Goal: Information Seeking & Learning: Find specific fact

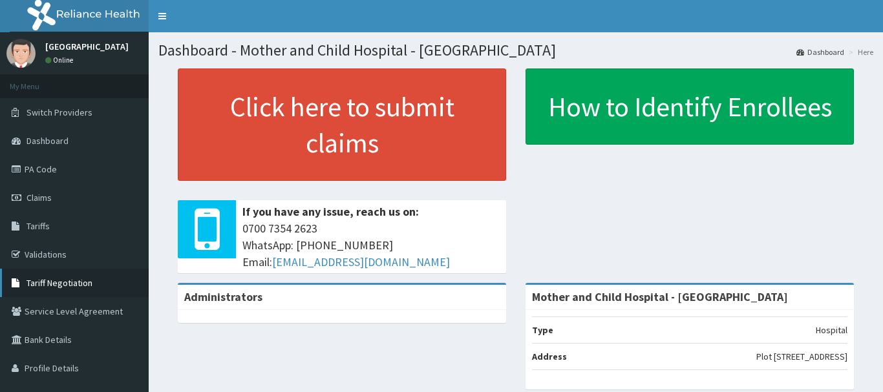
click at [21, 282] on icon at bounding box center [18, 283] width 13 height 9
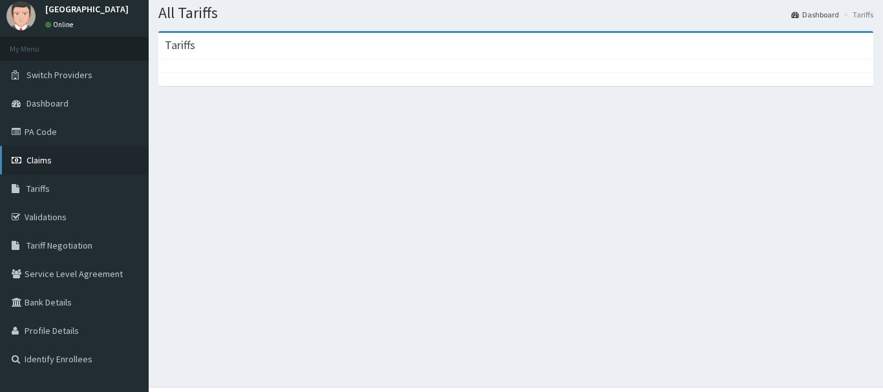
scroll to position [65, 0]
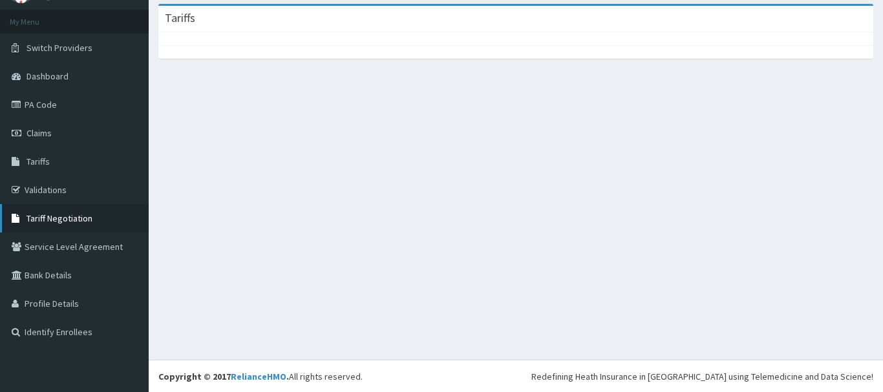
click at [48, 222] on span "Tariff Negotiation" at bounding box center [60, 219] width 66 height 12
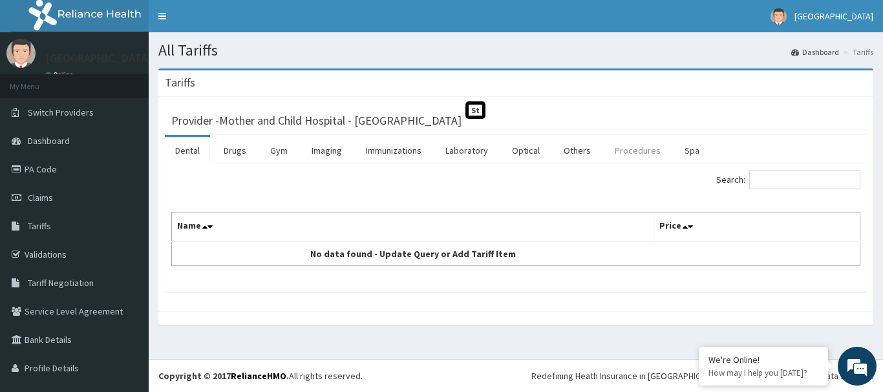
click at [623, 154] on link "Procedures" at bounding box center [637, 150] width 67 height 27
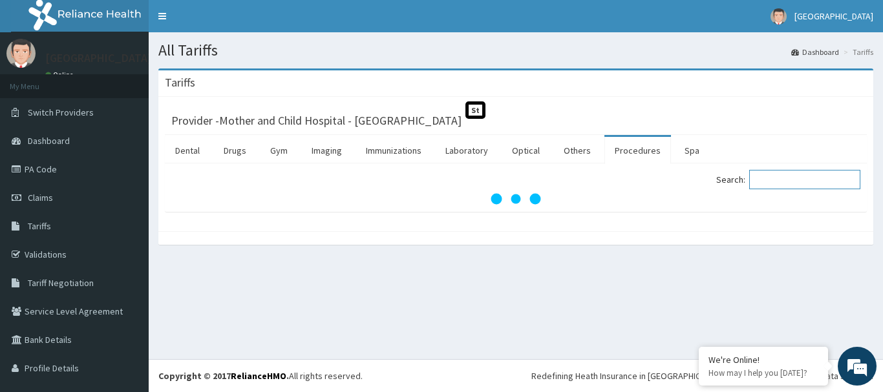
click at [758, 180] on input "Search:" at bounding box center [804, 179] width 111 height 19
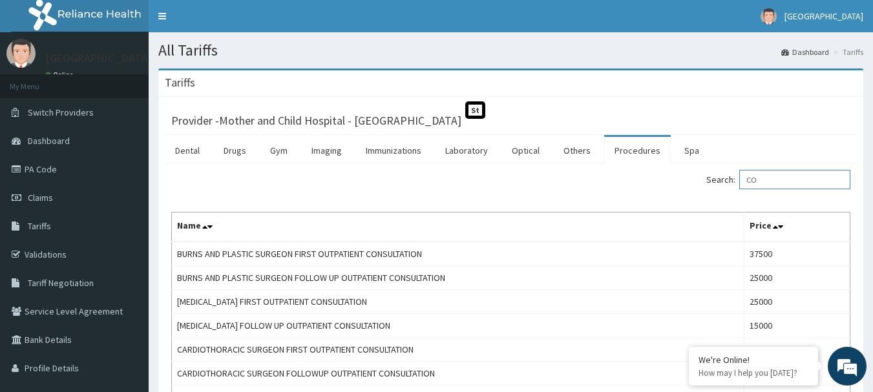
type input "C"
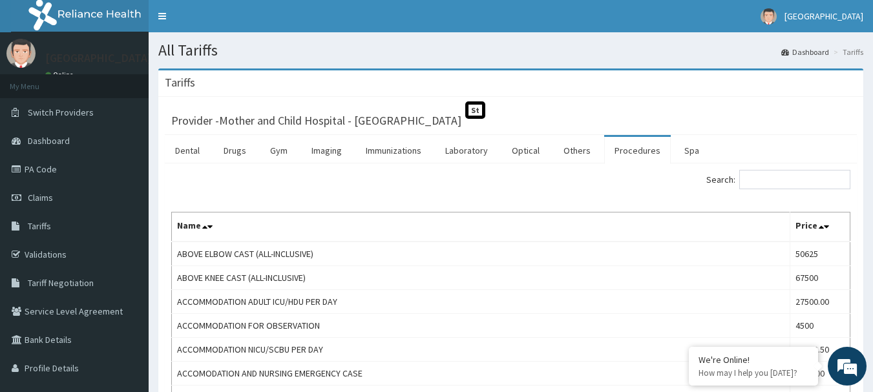
click at [633, 149] on link "Procedures" at bounding box center [637, 150] width 67 height 27
click at [787, 186] on input "Search:" at bounding box center [794, 179] width 111 height 19
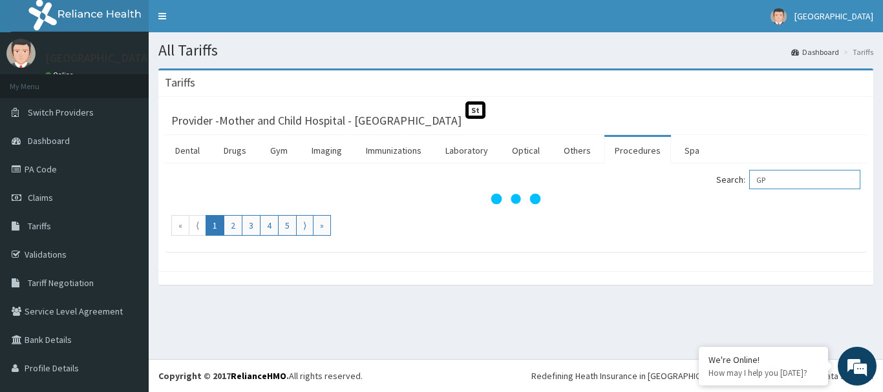
type input "G"
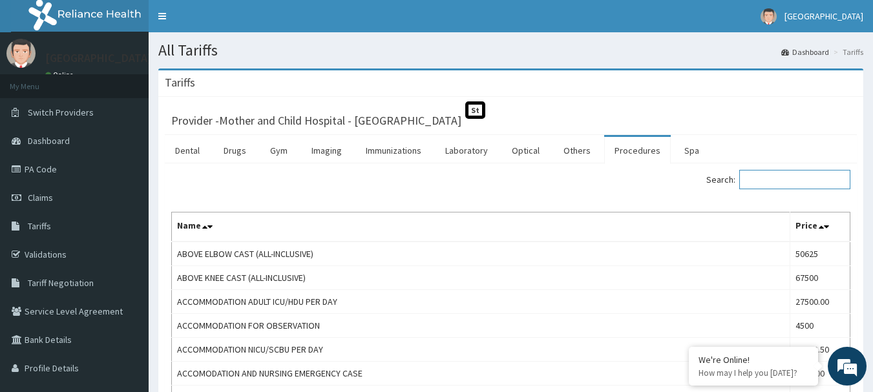
click at [758, 181] on input "Search:" at bounding box center [794, 179] width 111 height 19
click at [571, 153] on link "Others" at bounding box center [577, 150] width 48 height 27
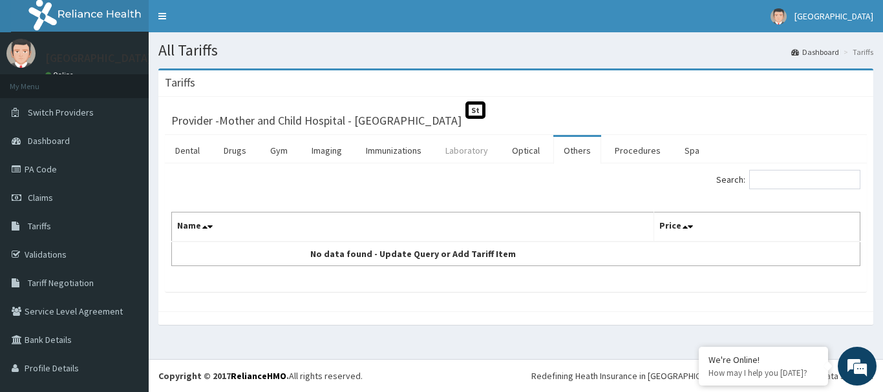
click at [473, 161] on link "Laboratory" at bounding box center [466, 150] width 63 height 27
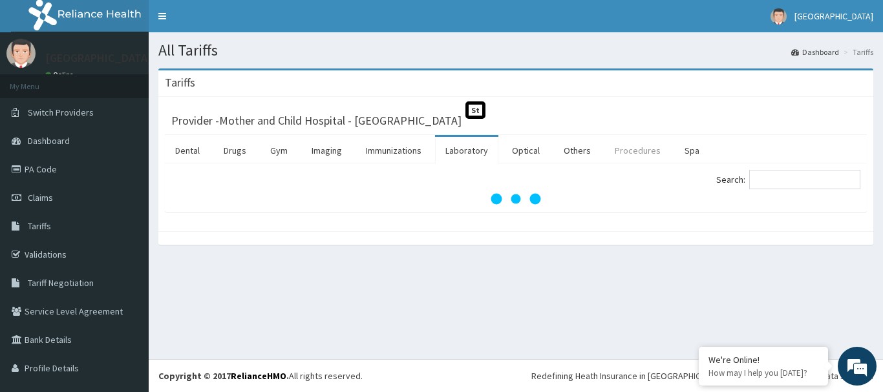
click at [626, 158] on link "Procedures" at bounding box center [637, 150] width 67 height 27
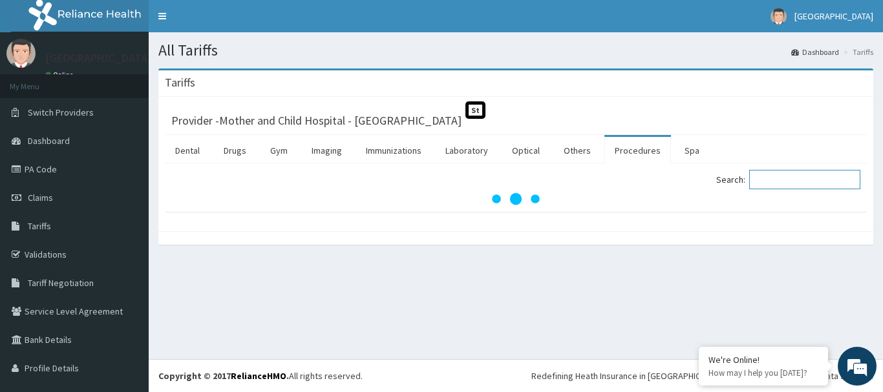
click at [765, 184] on input "Search:" at bounding box center [804, 179] width 111 height 19
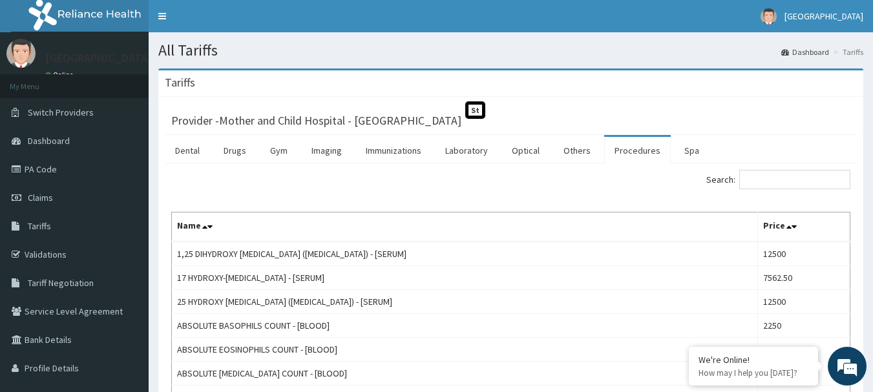
click at [183, 183] on div "Search:" at bounding box center [511, 181] width 699 height 23
click at [784, 187] on input "Search:" at bounding box center [794, 179] width 111 height 19
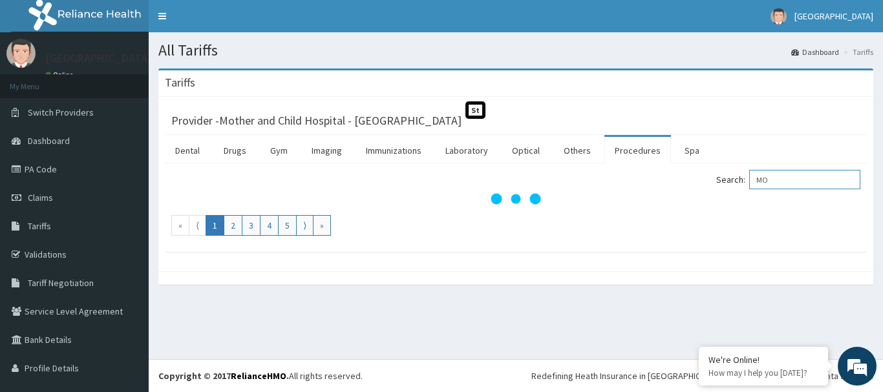
type input "M"
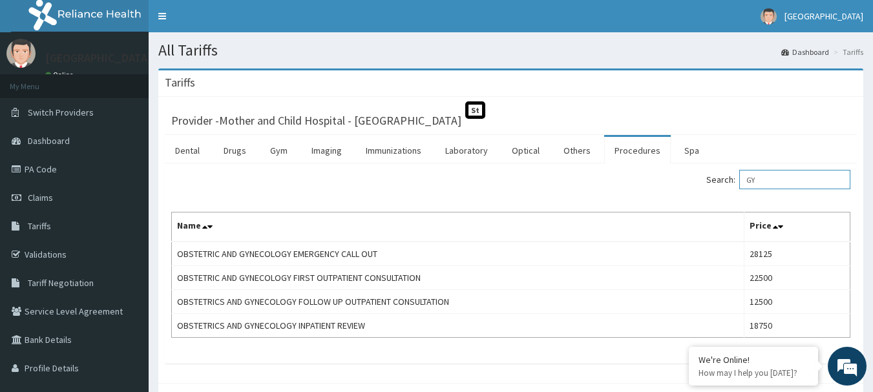
type input "G"
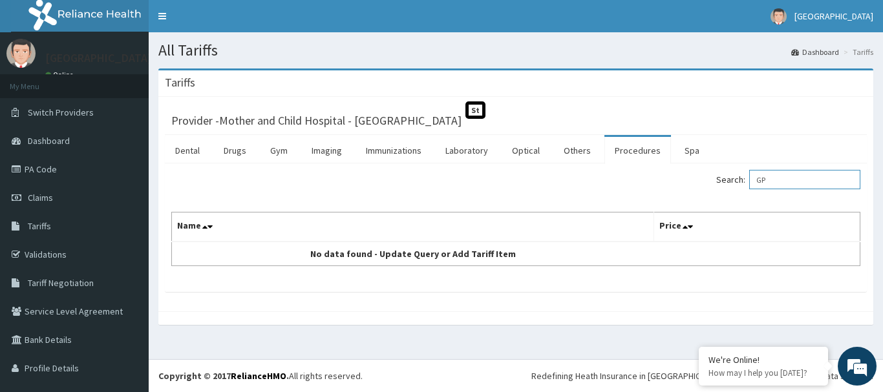
type input "G"
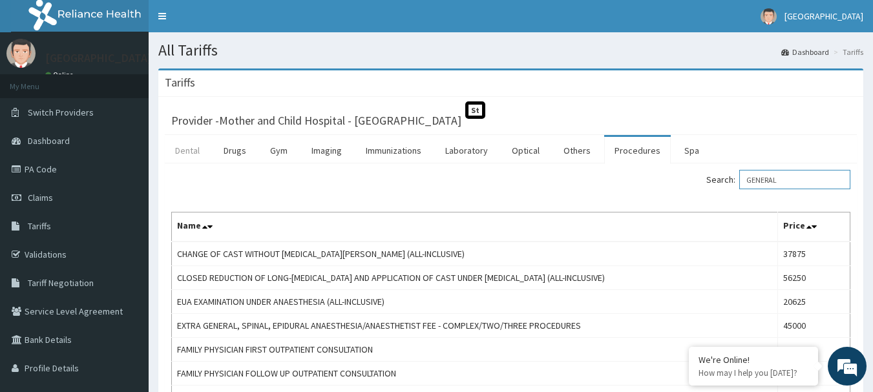
type input "GENERAL"
click at [185, 158] on link "Dental" at bounding box center [187, 150] width 45 height 27
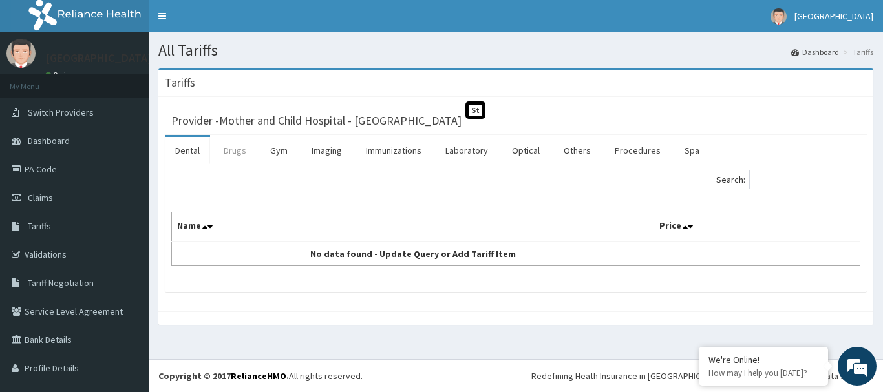
click at [238, 158] on link "Drugs" at bounding box center [234, 150] width 43 height 27
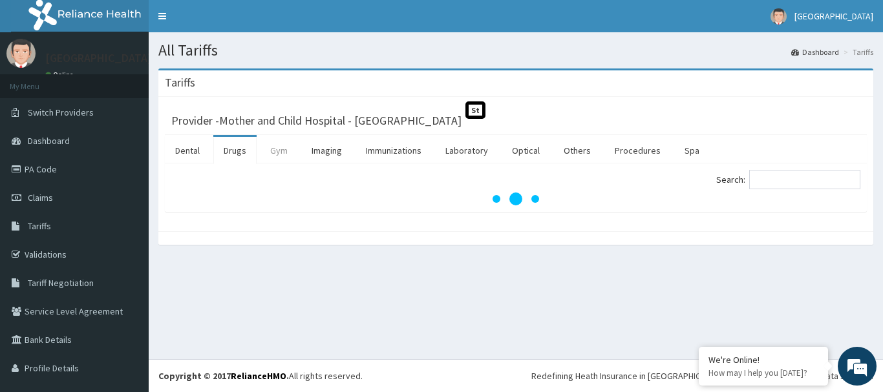
click at [273, 155] on link "Gym" at bounding box center [279, 150] width 38 height 27
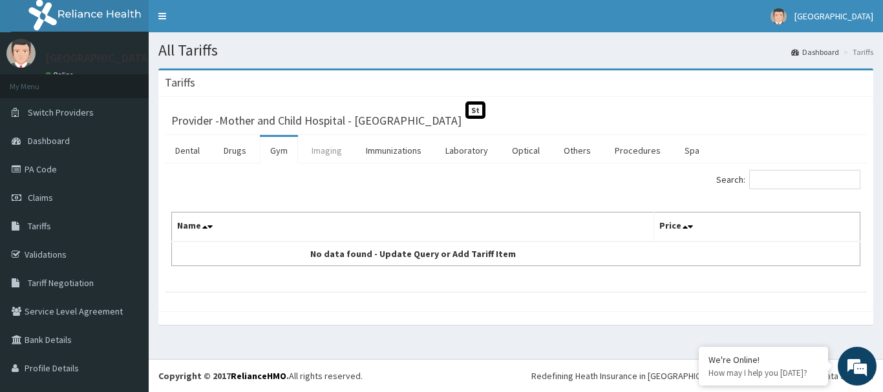
click at [332, 153] on link "Imaging" at bounding box center [326, 150] width 51 height 27
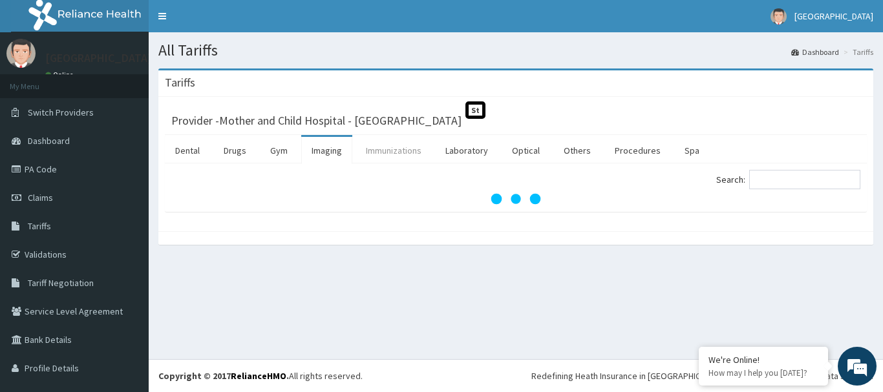
click at [391, 158] on link "Immunizations" at bounding box center [394, 150] width 76 height 27
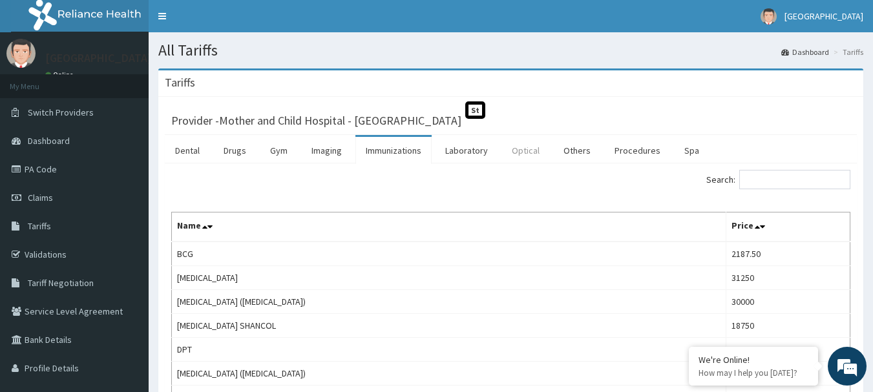
click at [515, 157] on link "Optical" at bounding box center [526, 150] width 48 height 27
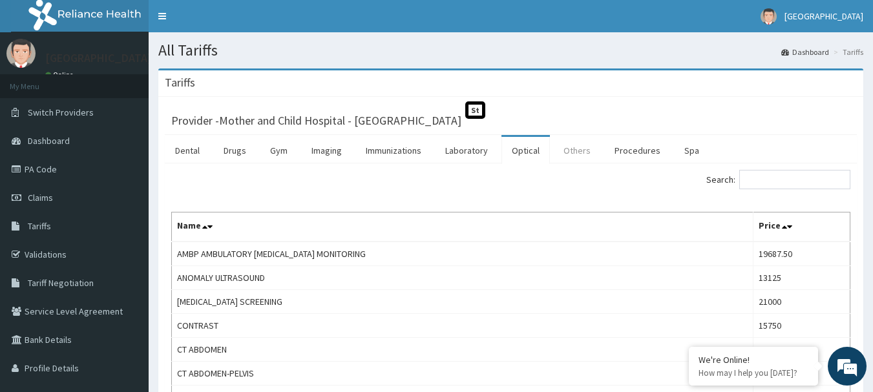
click at [572, 156] on link "Others" at bounding box center [577, 150] width 48 height 27
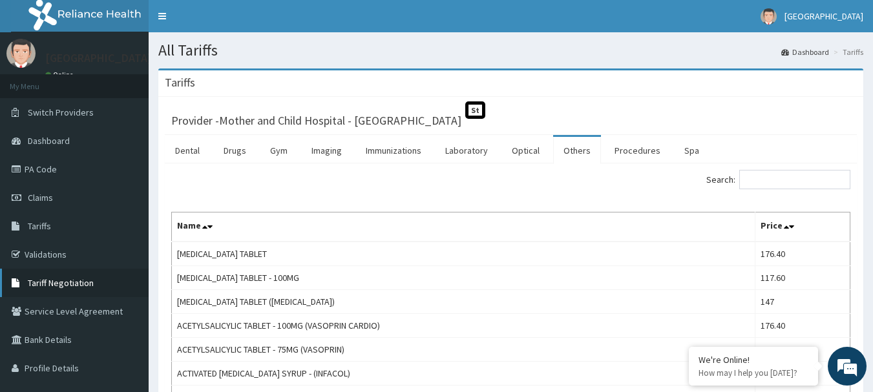
click at [32, 282] on span "Tariff Negotiation" at bounding box center [61, 283] width 66 height 12
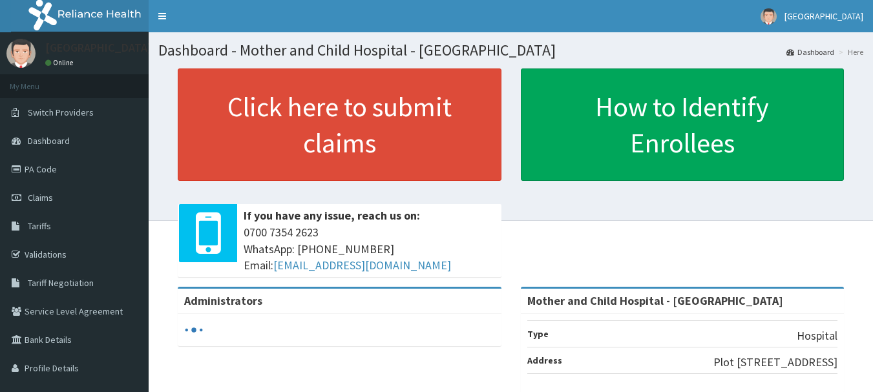
click at [46, 286] on span "Tariff Negotiation" at bounding box center [61, 283] width 66 height 12
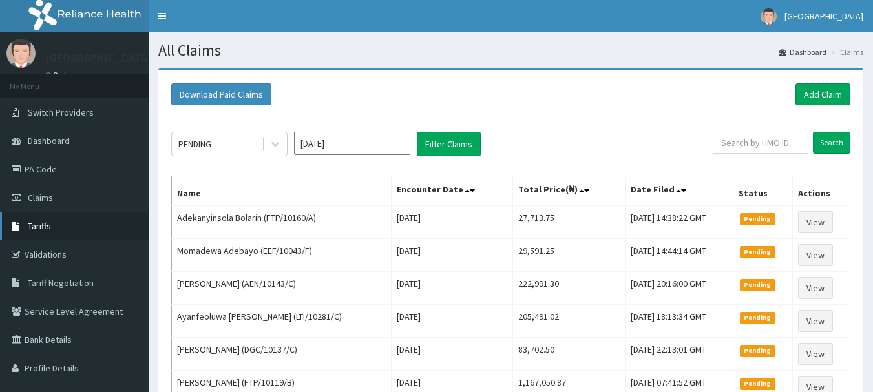
click at [43, 229] on span "Tariffs" at bounding box center [39, 226] width 23 height 12
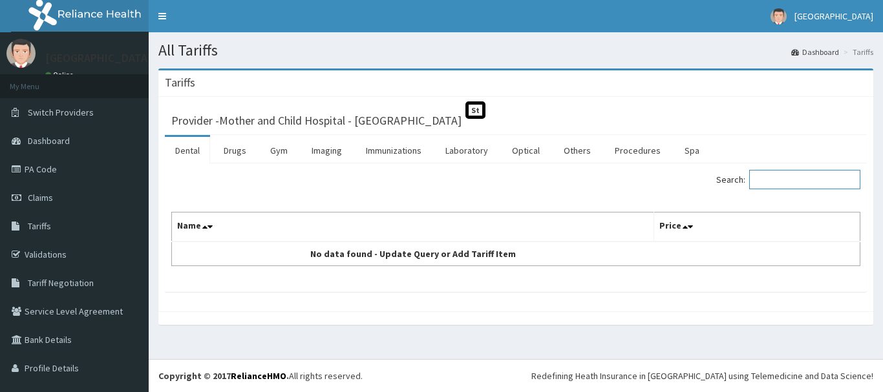
click at [765, 182] on input "Search:" at bounding box center [804, 179] width 111 height 19
click at [631, 151] on link "Procedures" at bounding box center [637, 150] width 67 height 27
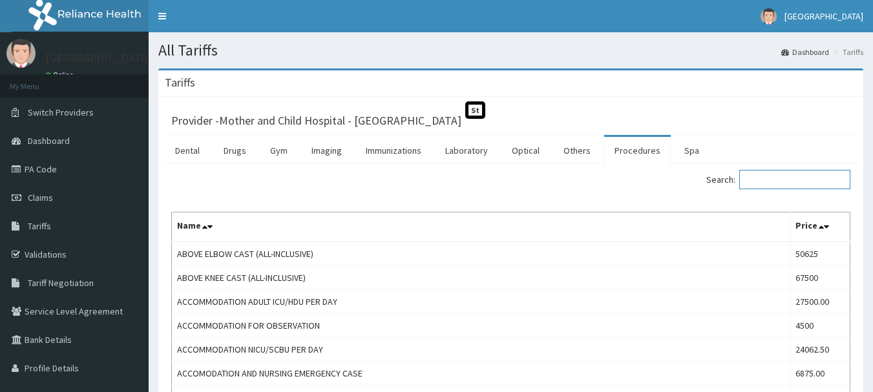
click at [771, 184] on input "Search:" at bounding box center [794, 179] width 111 height 19
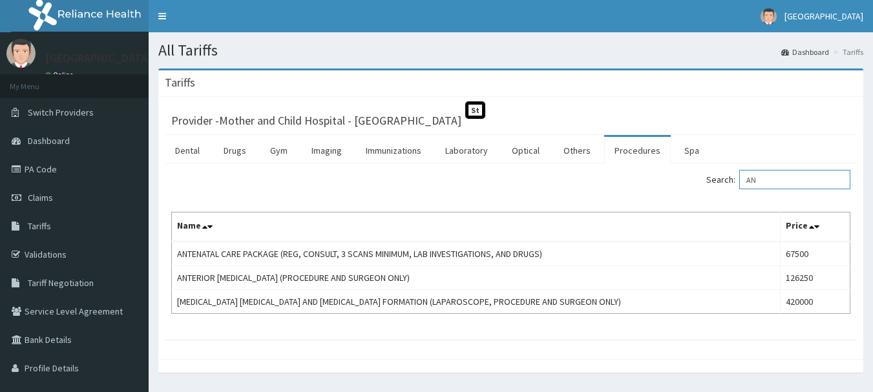
type input "A"
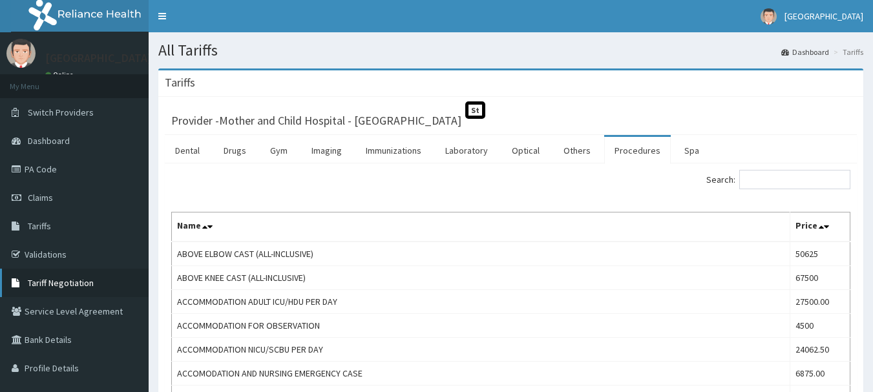
click at [46, 282] on span "Tariff Negotiation" at bounding box center [61, 283] width 66 height 12
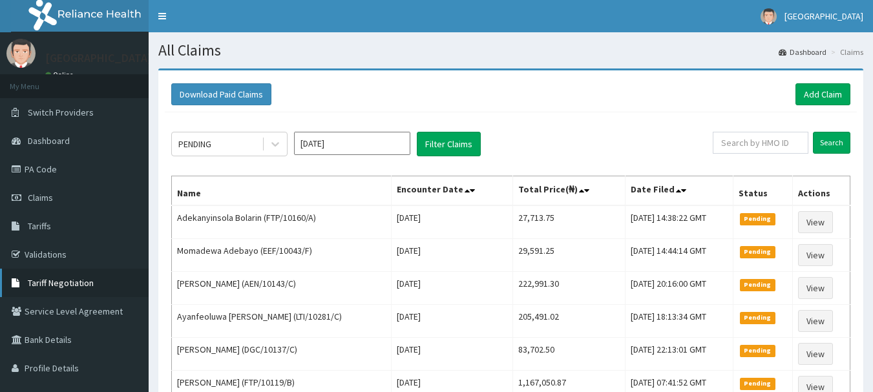
click at [38, 283] on span "Tariff Negotiation" at bounding box center [61, 283] width 66 height 12
